Goal: Task Accomplishment & Management: Manage account settings

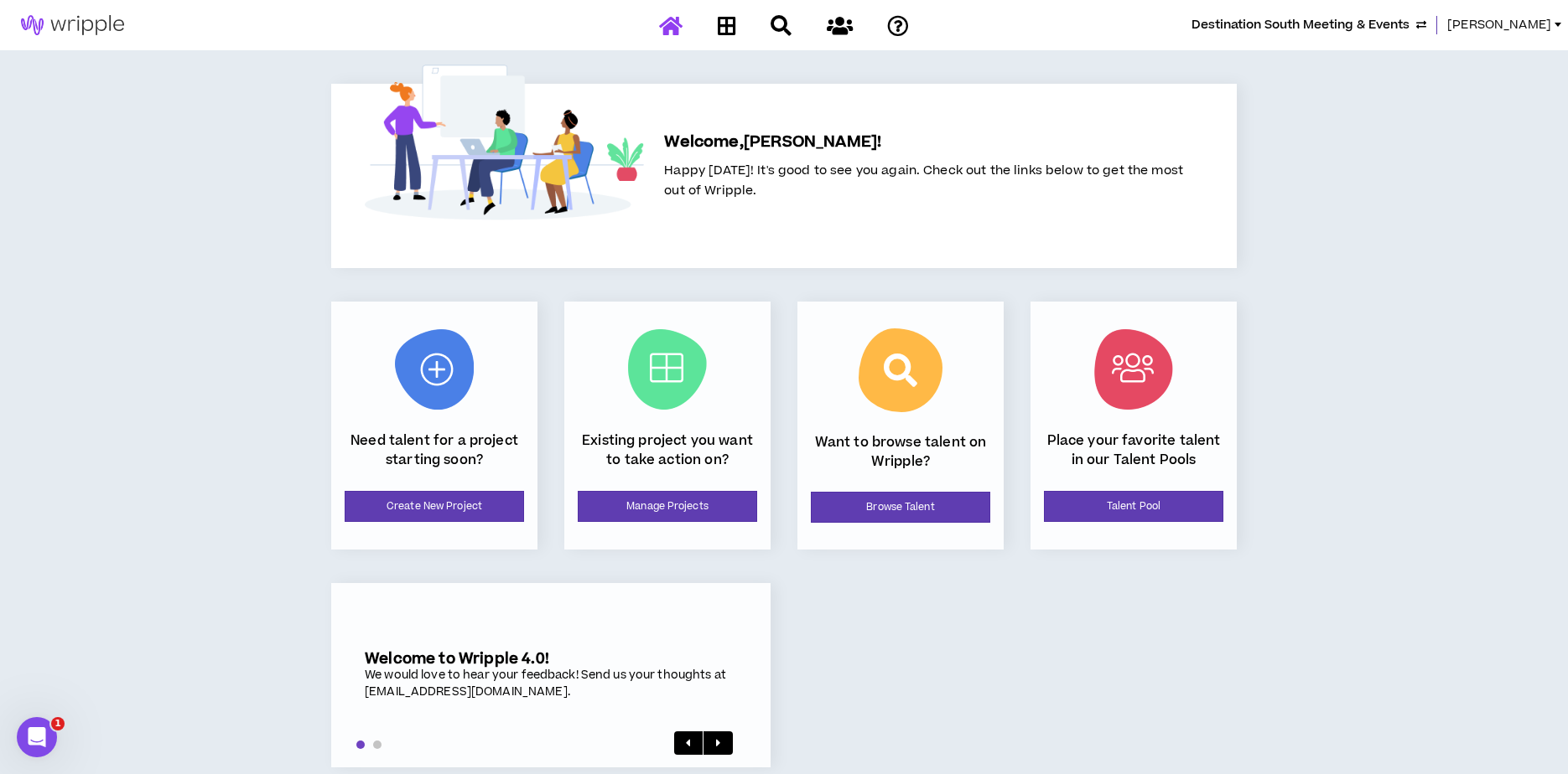
click at [1530, 20] on span "[PERSON_NAME]" at bounding box center [1499, 25] width 104 height 18
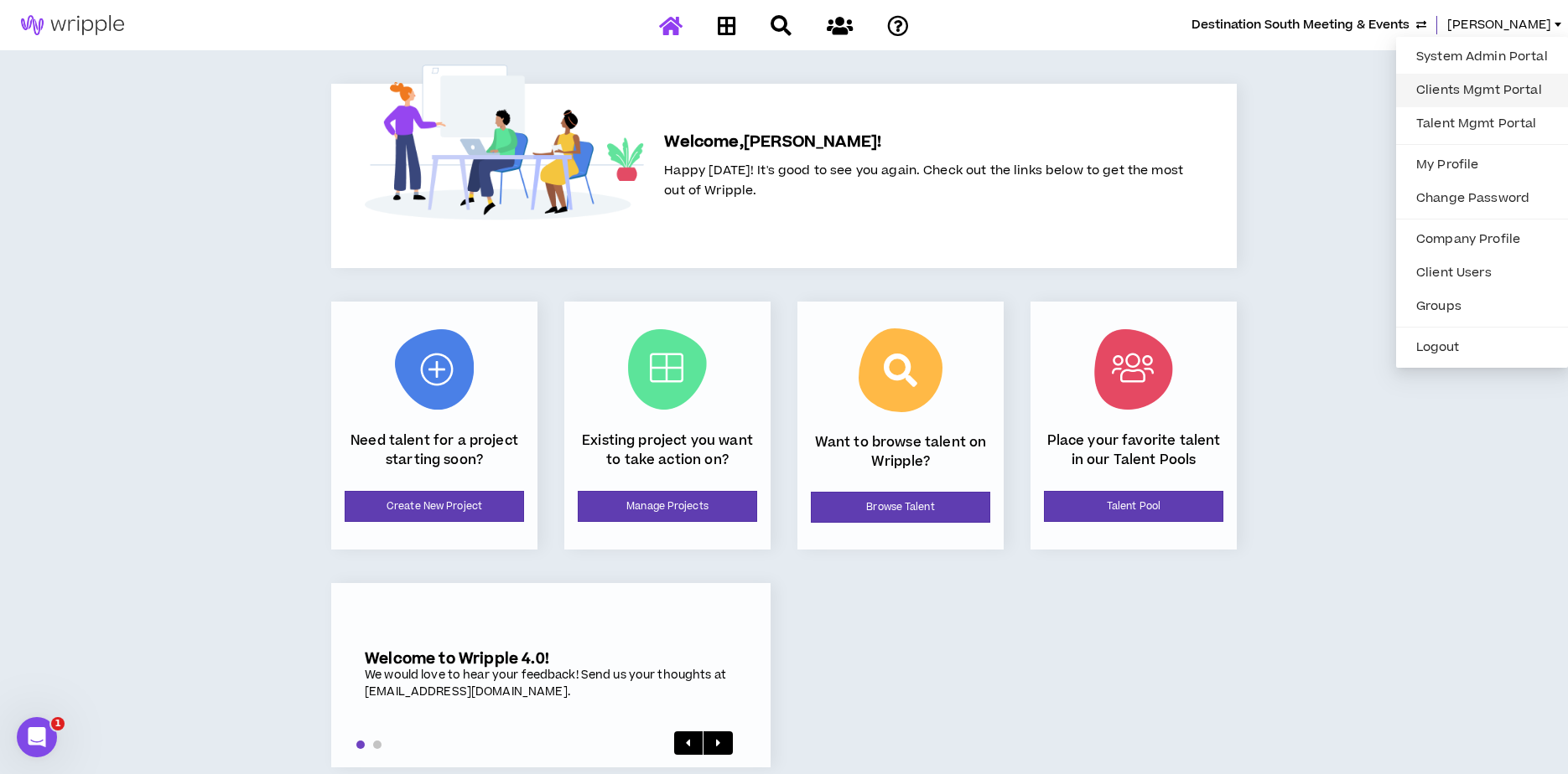
click at [1470, 80] on link "Clients Mgmt Portal" at bounding box center [1481, 90] width 151 height 25
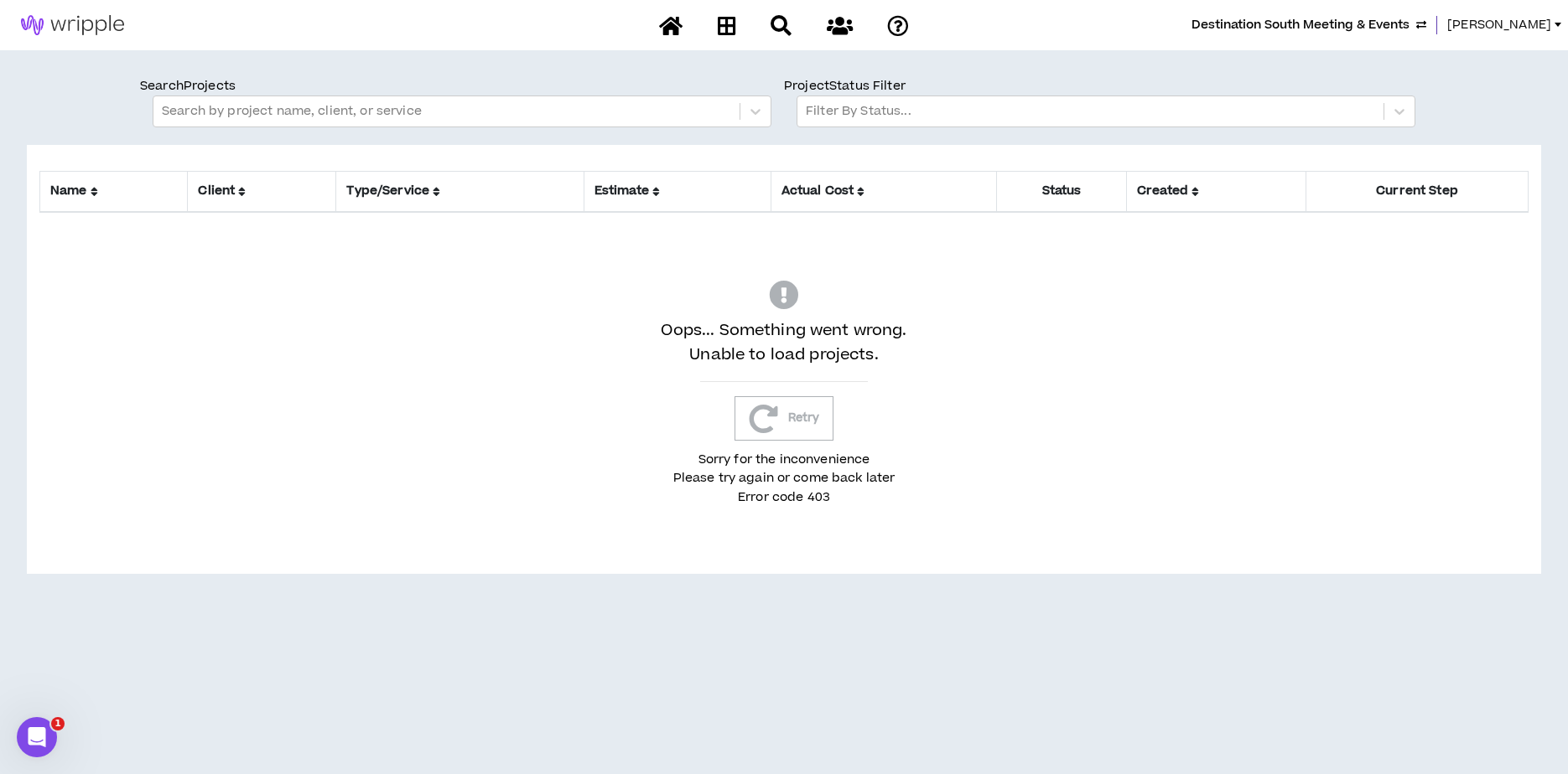
click at [1549, 22] on span "[PERSON_NAME]" at bounding box center [1499, 25] width 104 height 18
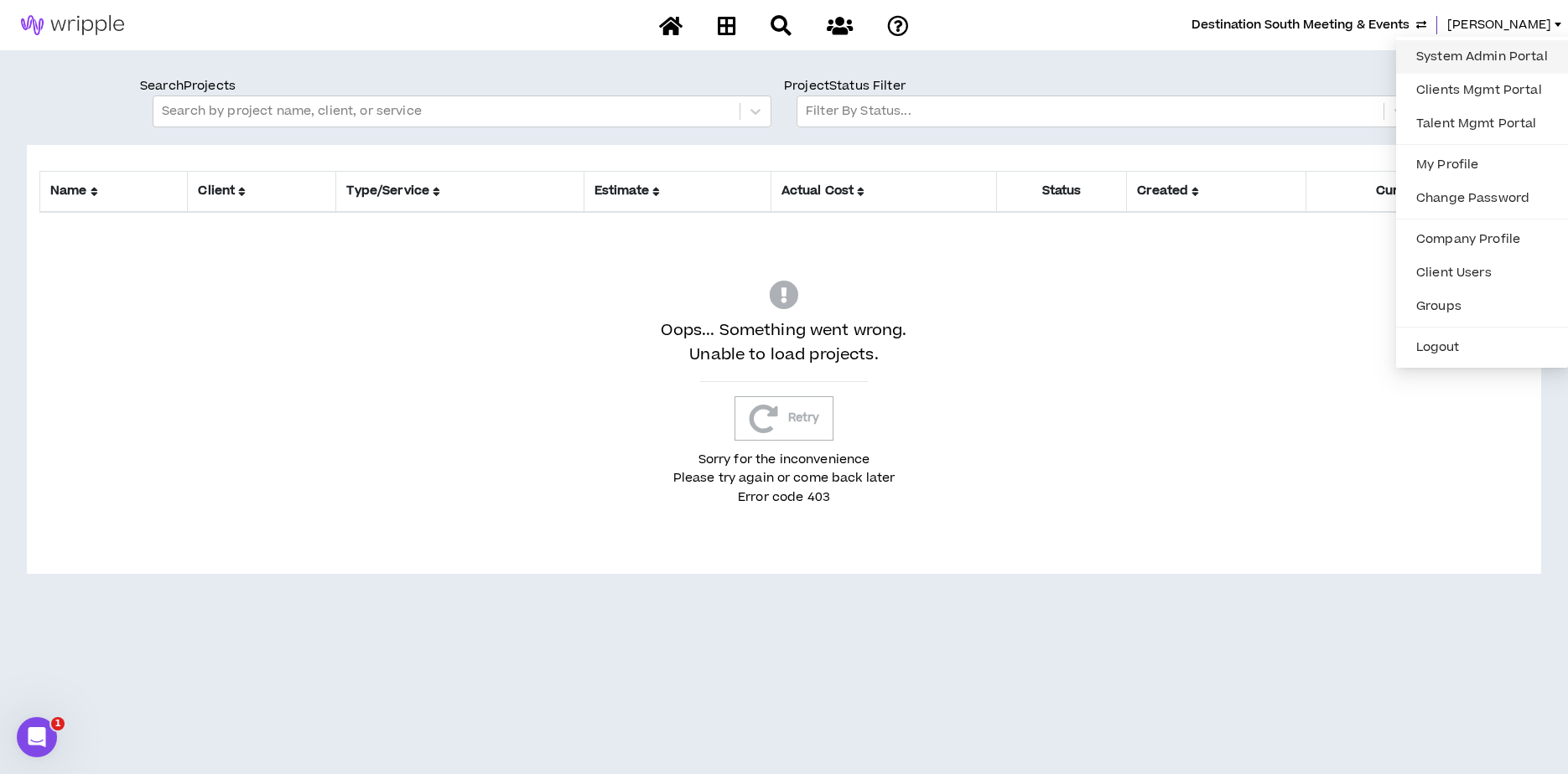
click at [1447, 60] on link "System Admin Portal" at bounding box center [1481, 57] width 151 height 25
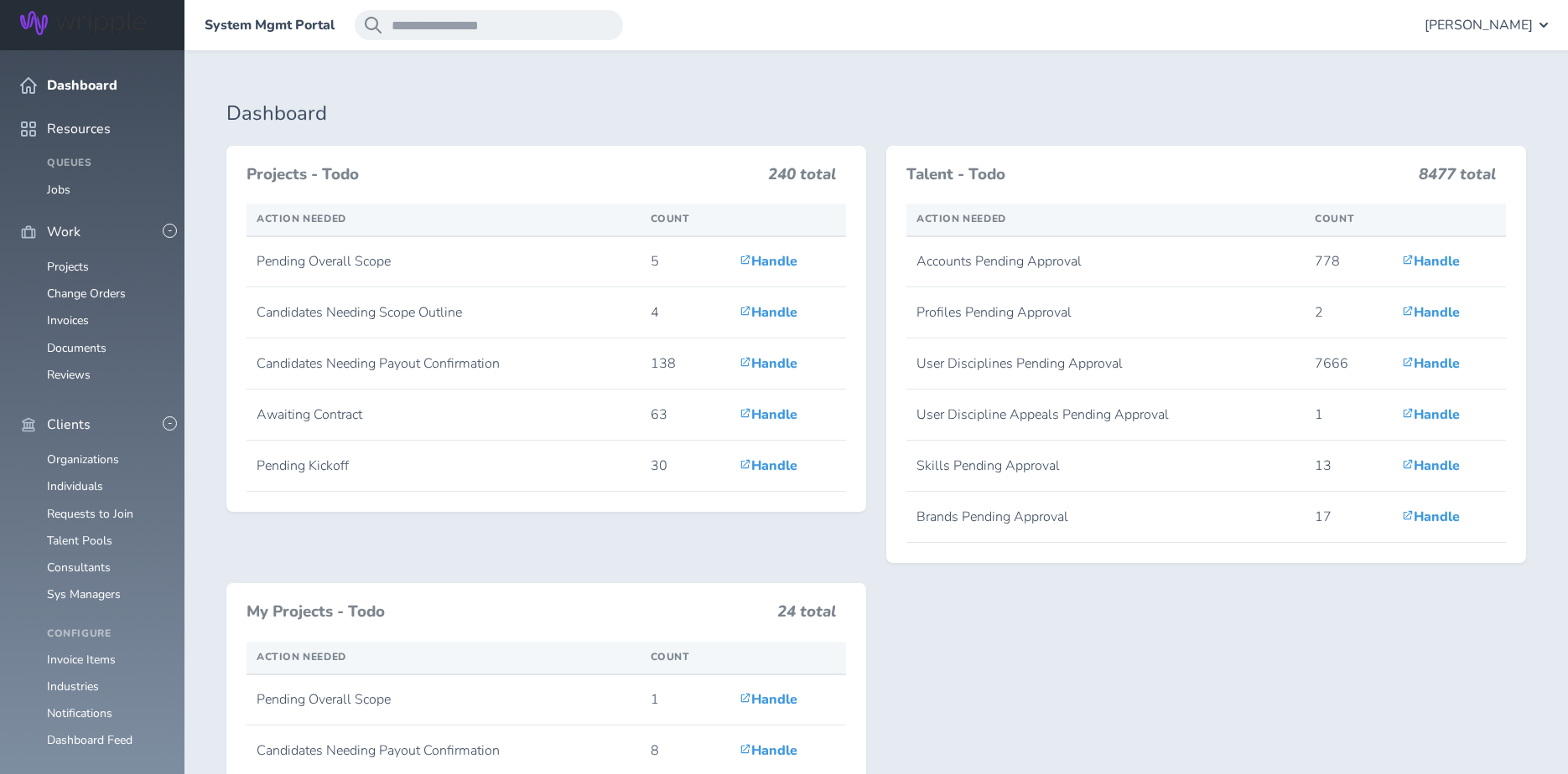
scroll to position [208, 0]
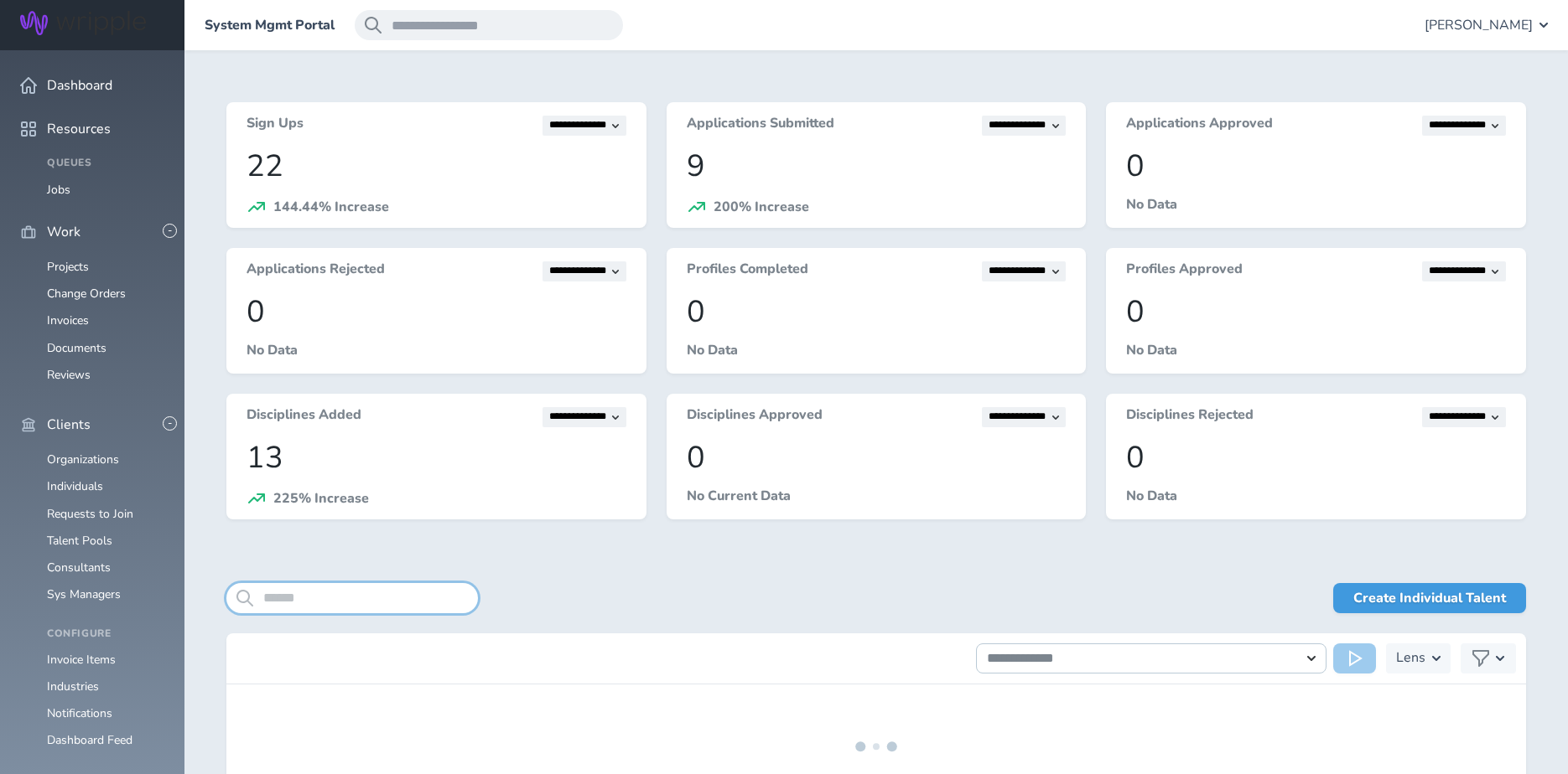
click at [334, 598] on input "search" at bounding box center [352, 599] width 251 height 30
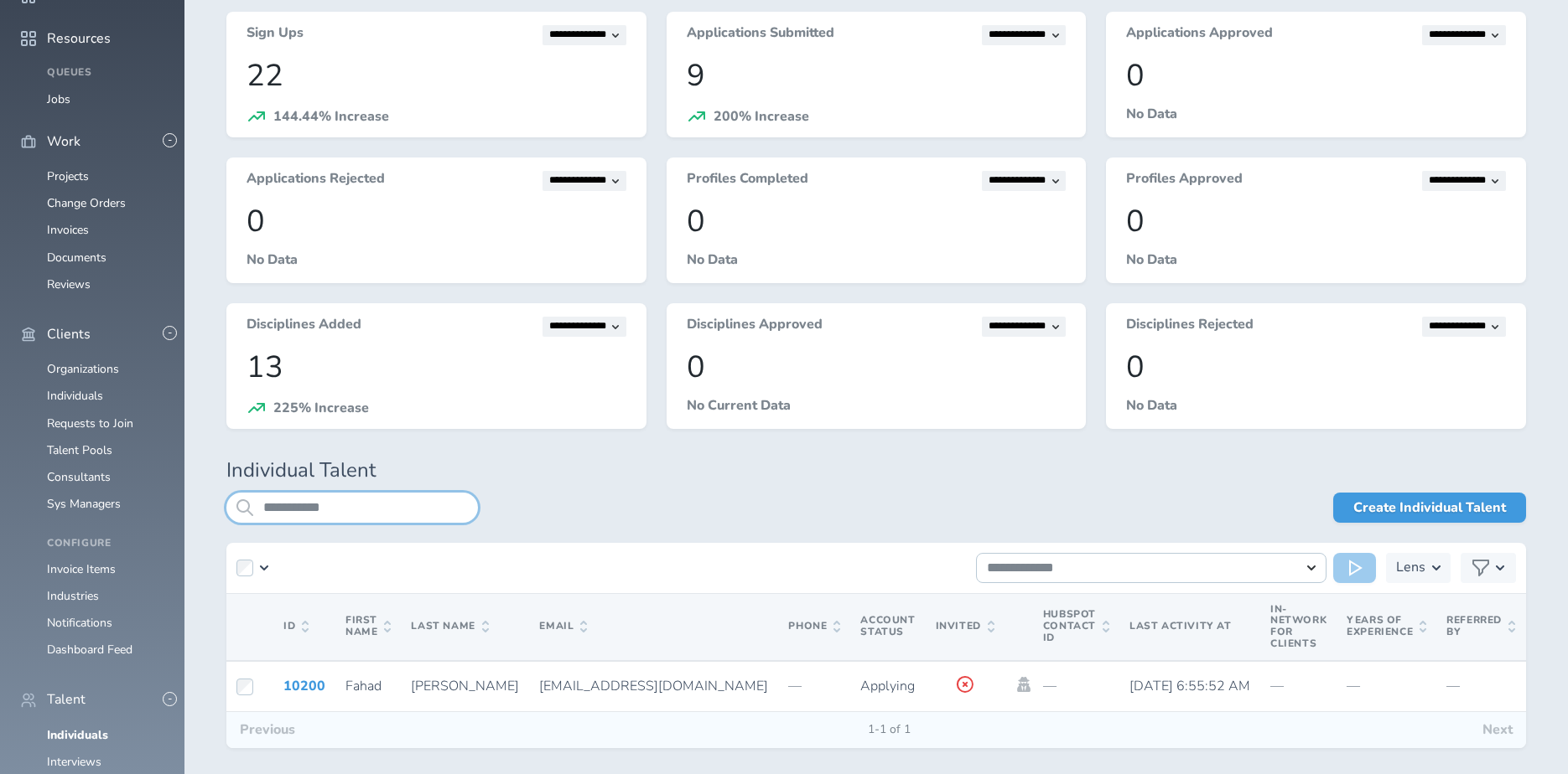
scroll to position [149, 0]
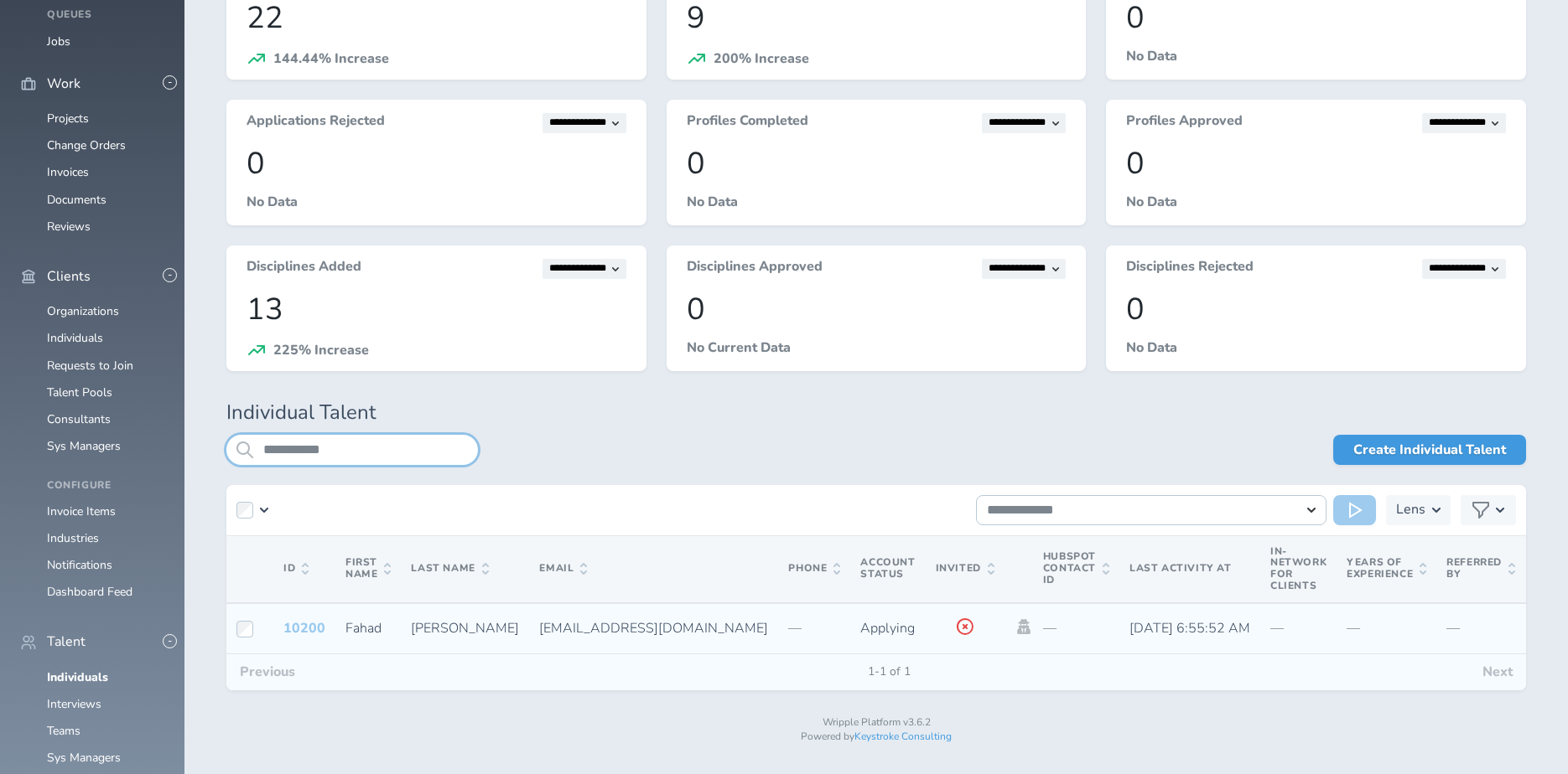
type input "**********"
click at [299, 627] on link "10200" at bounding box center [305, 628] width 42 height 18
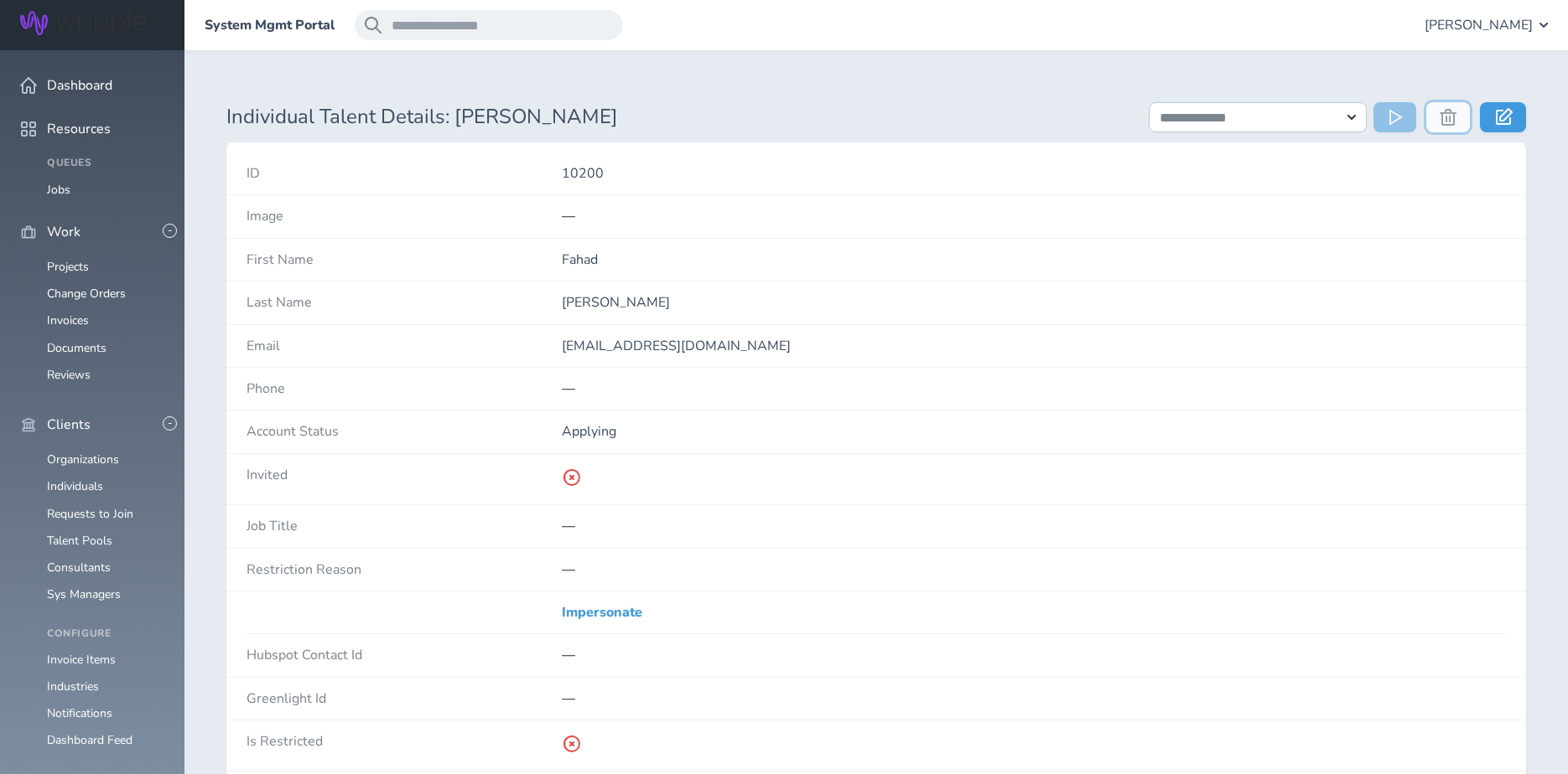
click at [1447, 116] on icon at bounding box center [1449, 117] width 17 height 17
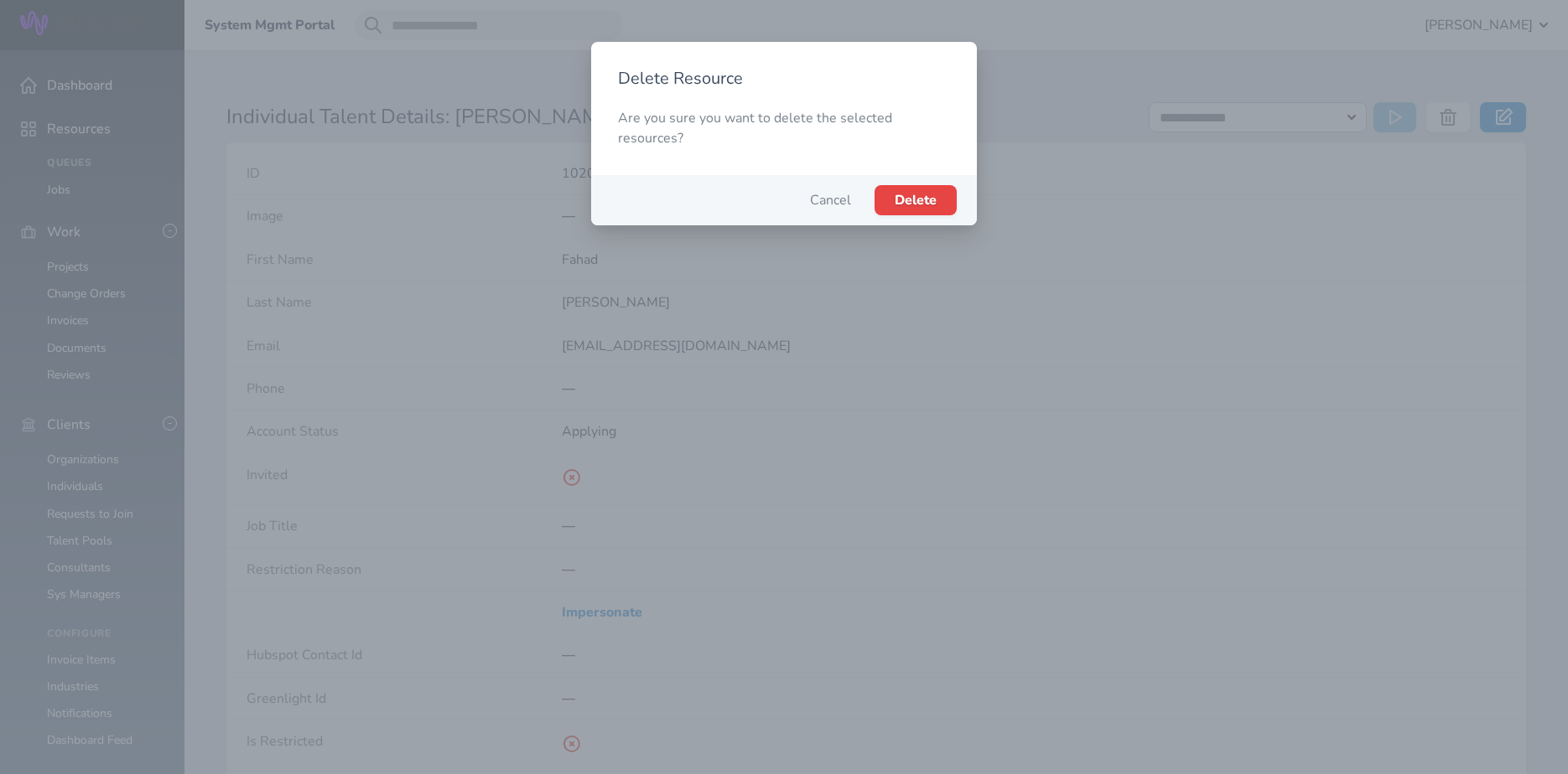
click at [906, 194] on span "Delete" at bounding box center [915, 200] width 42 height 18
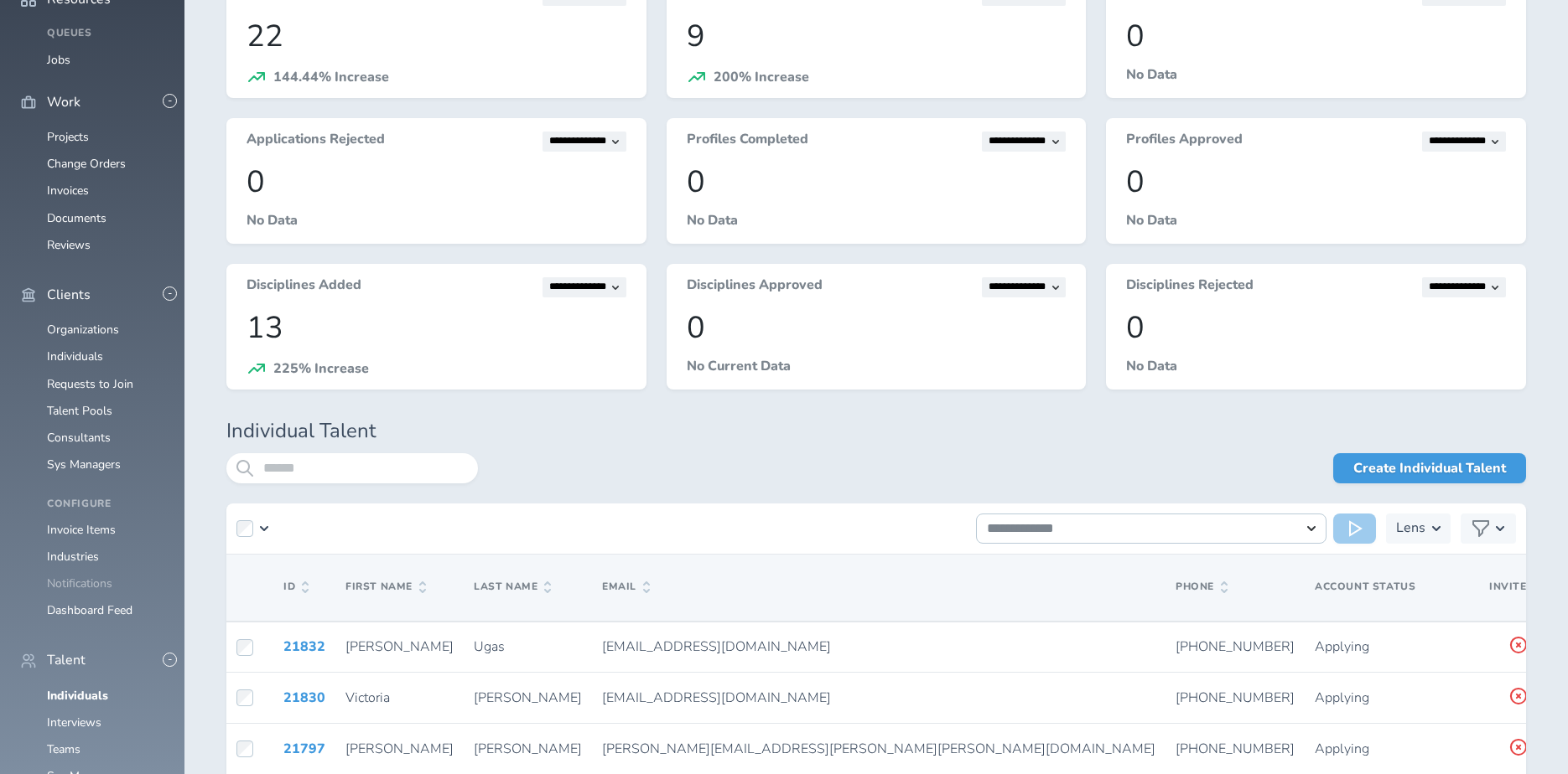
scroll to position [208, 0]
